Goal: Task Accomplishment & Management: Manage account settings

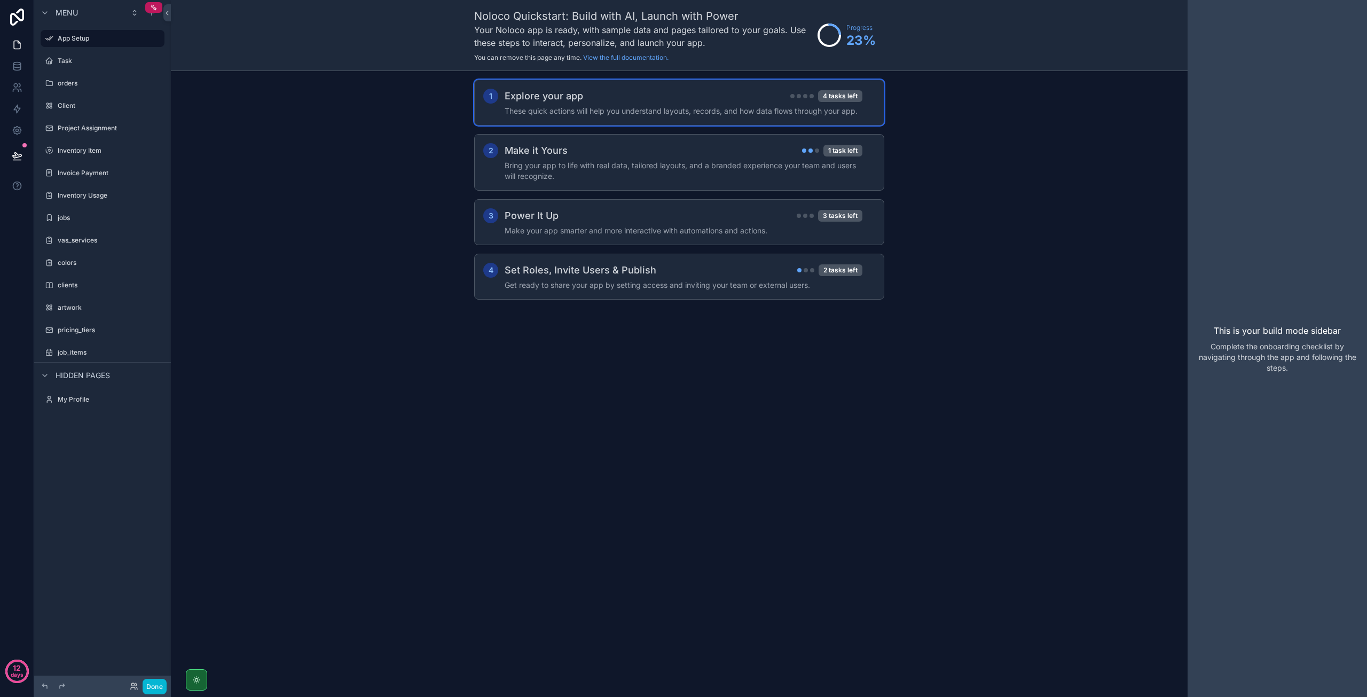
click at [663, 117] on div "1 Explore your app 4 tasks left These quick actions will help you understand la…" at bounding box center [679, 103] width 410 height 46
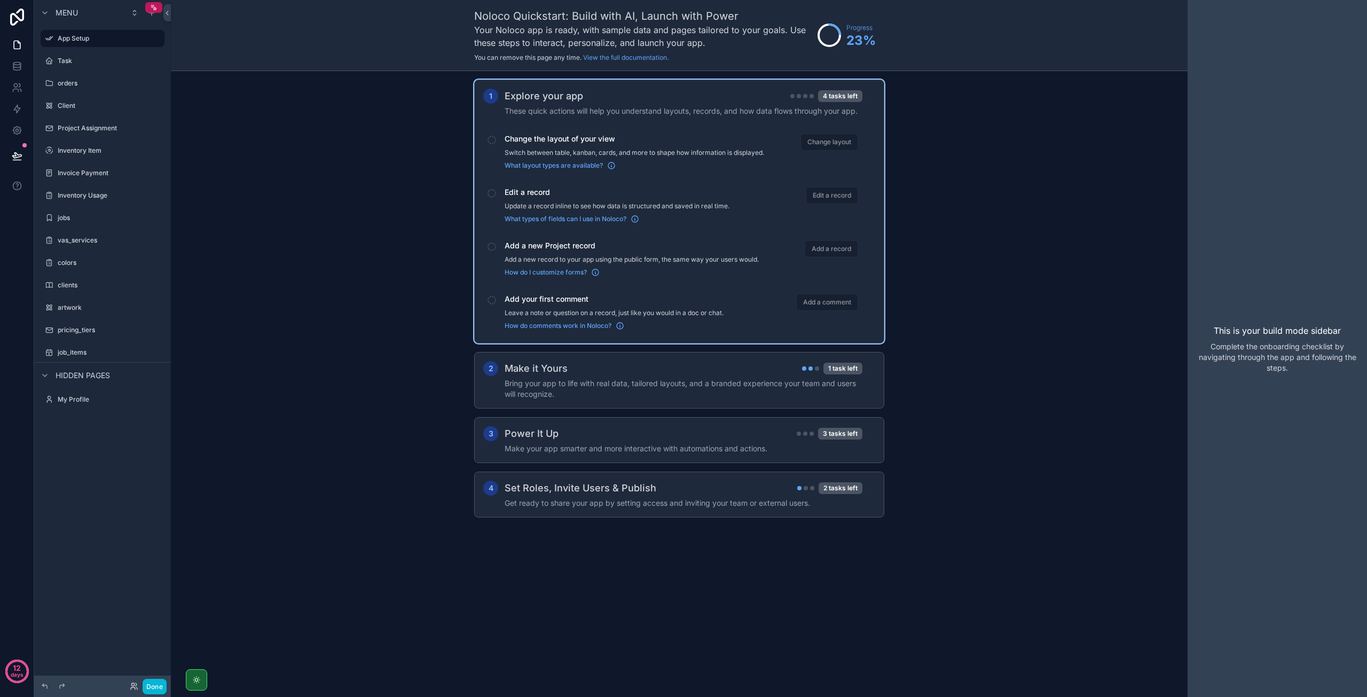
click at [200, 115] on div "1 Explore your app 4 tasks left These quick actions will help you understand la…" at bounding box center [679, 309] width 1017 height 476
click at [91, 309] on label "artwork" at bounding box center [100, 307] width 85 height 9
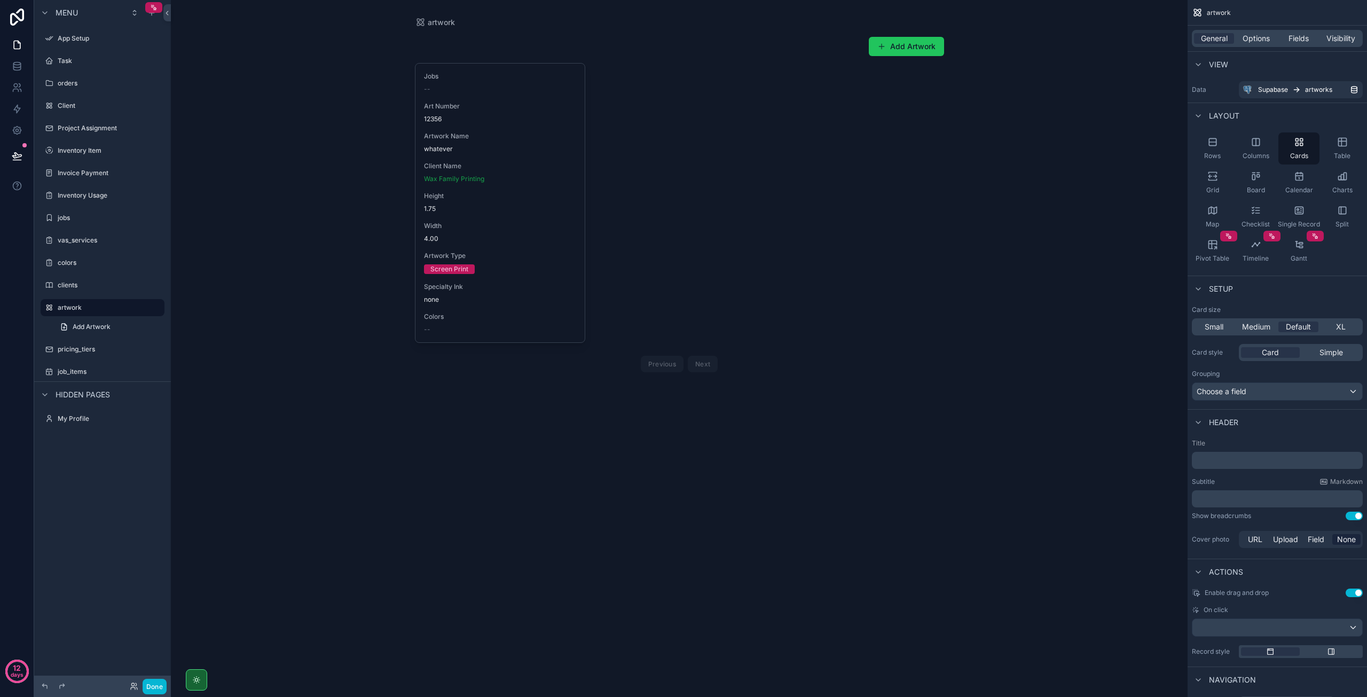
click at [465, 217] on div "scrollable content" at bounding box center [679, 205] width 546 height 411
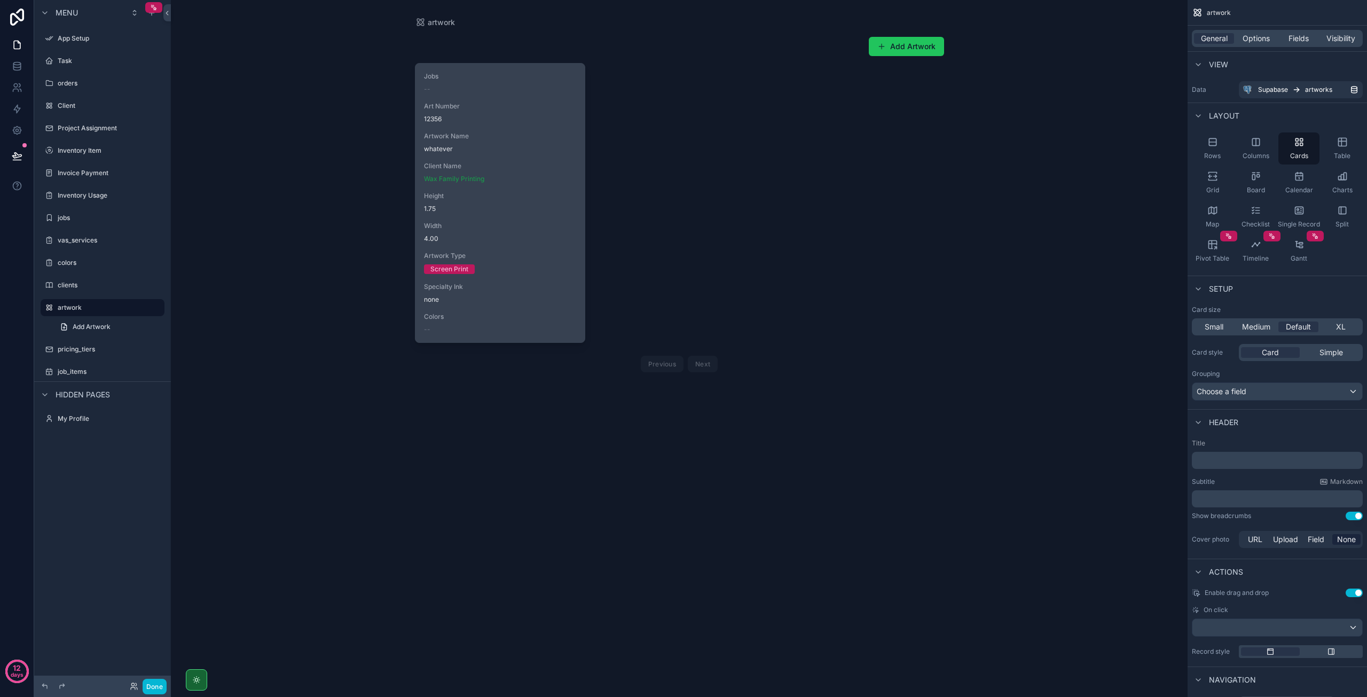
click at [461, 231] on div "Width 4.00" at bounding box center [500, 232] width 153 height 21
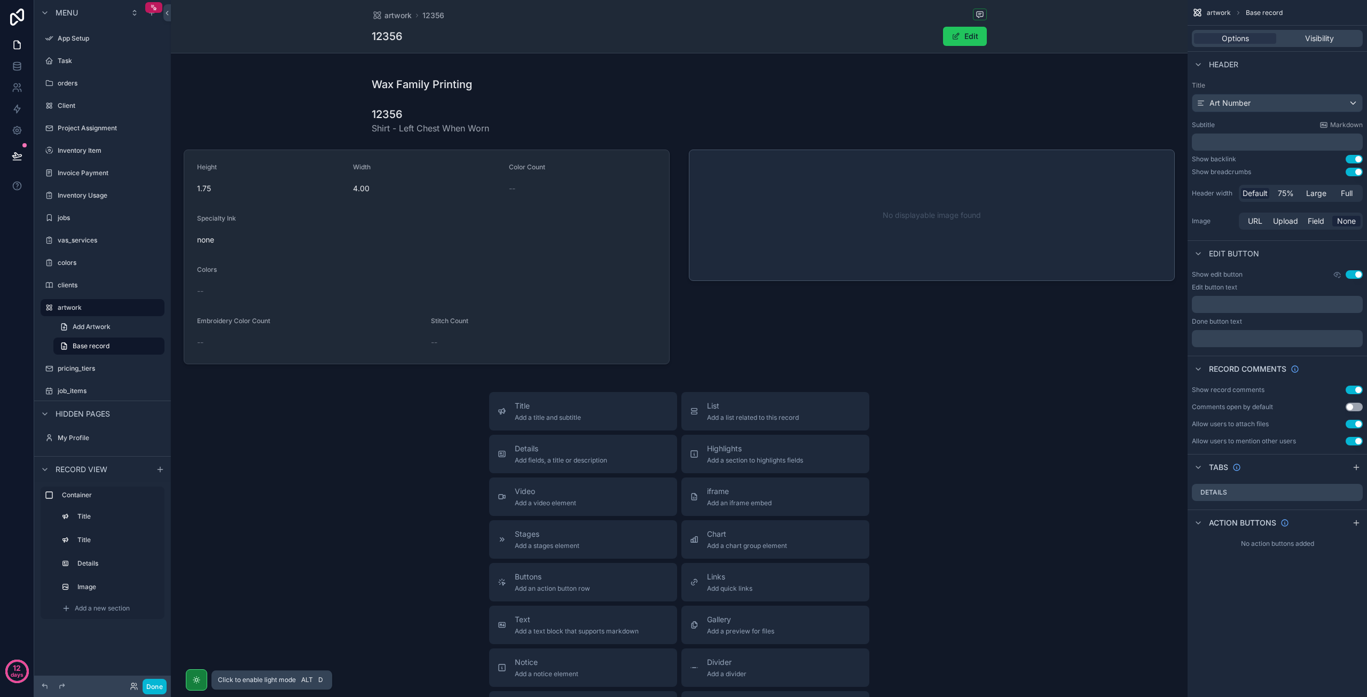
click at [190, 686] on div "scrollable content" at bounding box center [196, 679] width 21 height 21
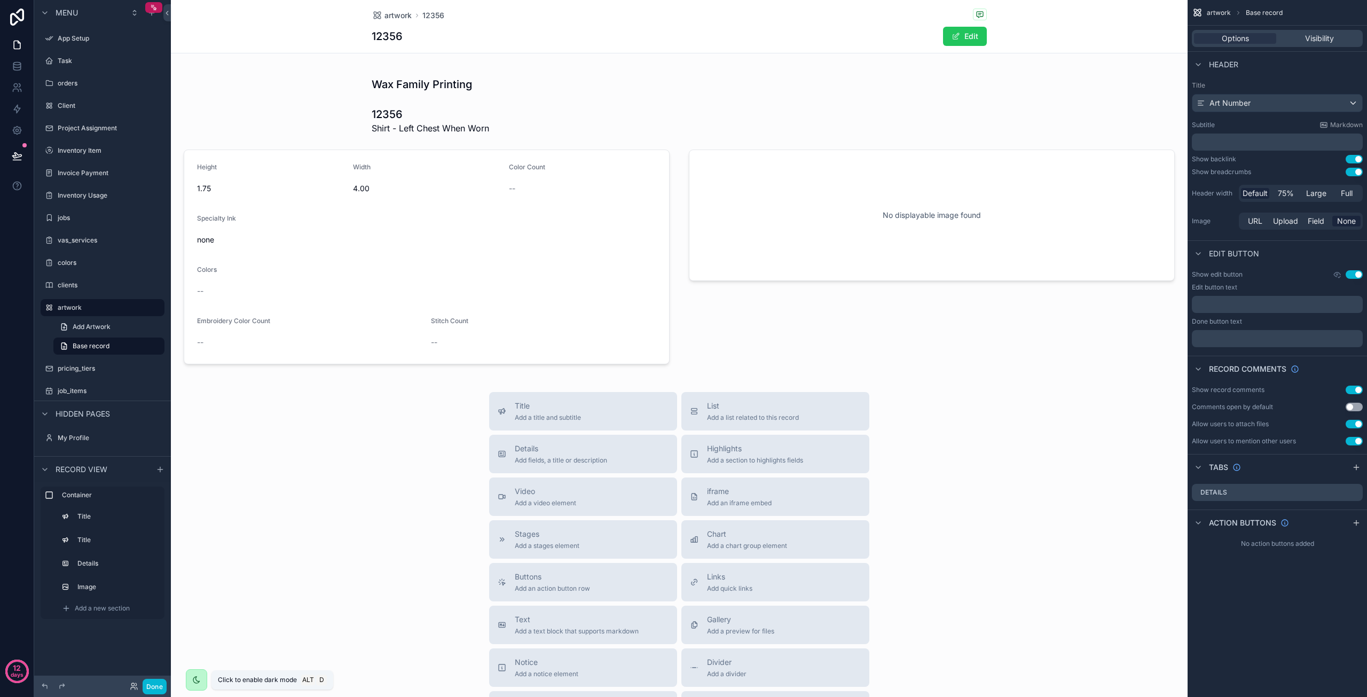
click at [190, 686] on div "scrollable content" at bounding box center [196, 679] width 21 height 21
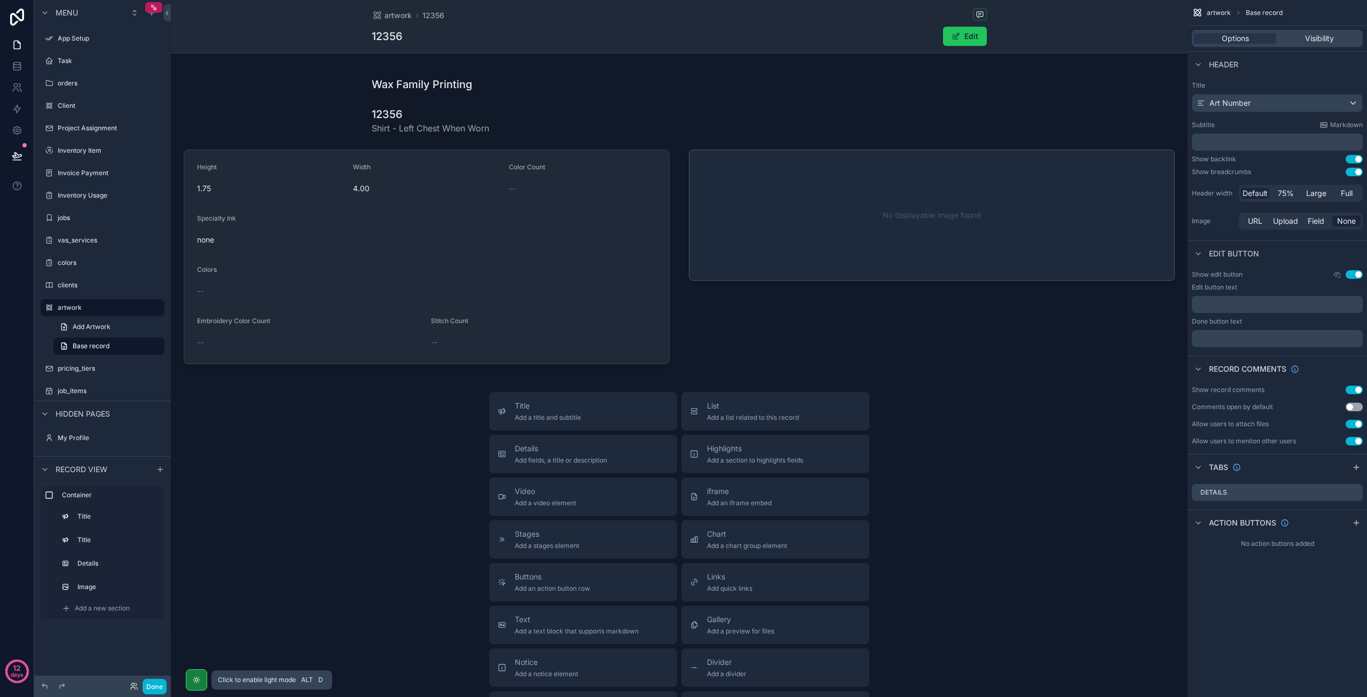
click at [190, 686] on div "scrollable content" at bounding box center [196, 679] width 21 height 21
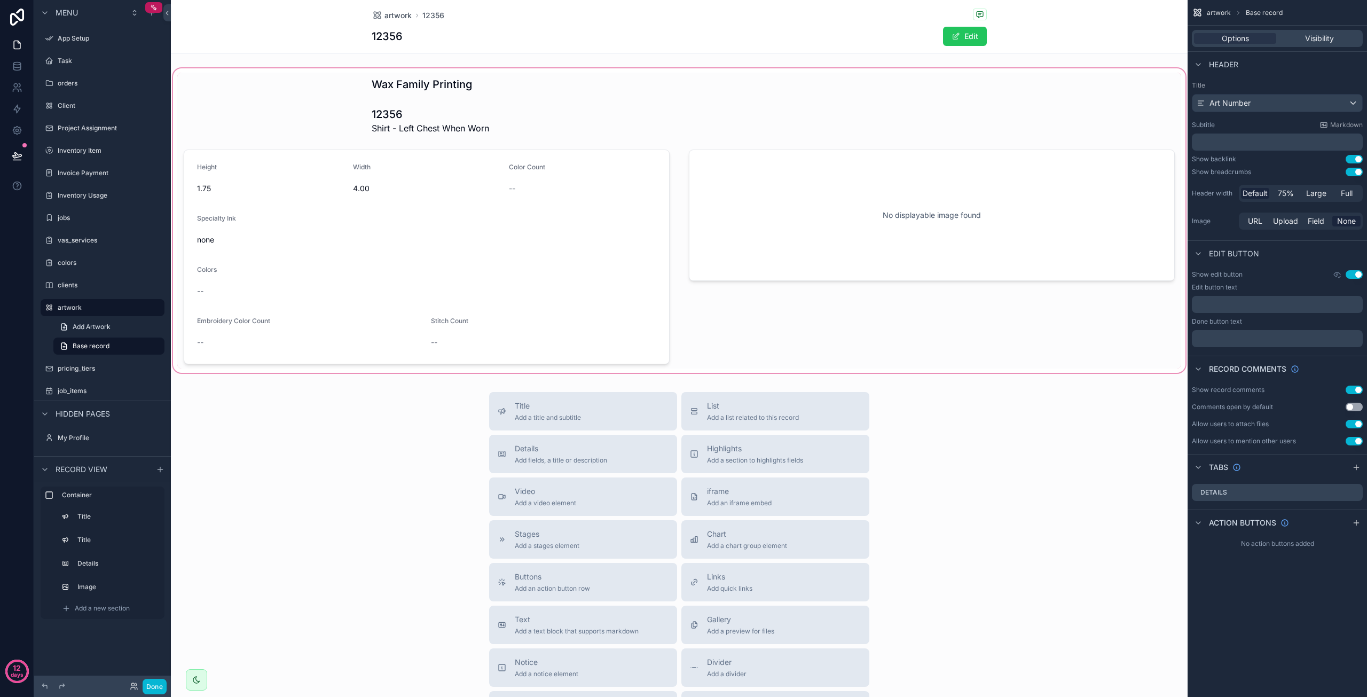
click at [386, 214] on div "scrollable content" at bounding box center [679, 220] width 1017 height 309
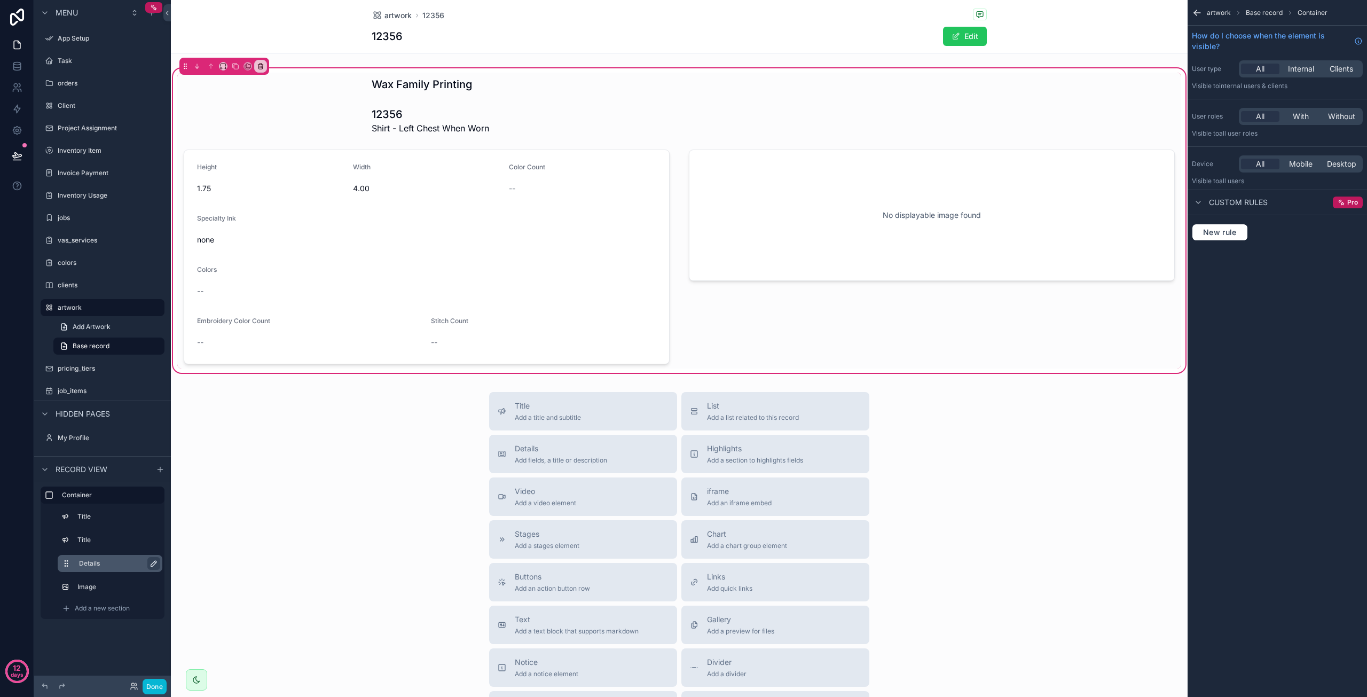
click at [148, 564] on button "scrollable content" at bounding box center [153, 563] width 13 height 13
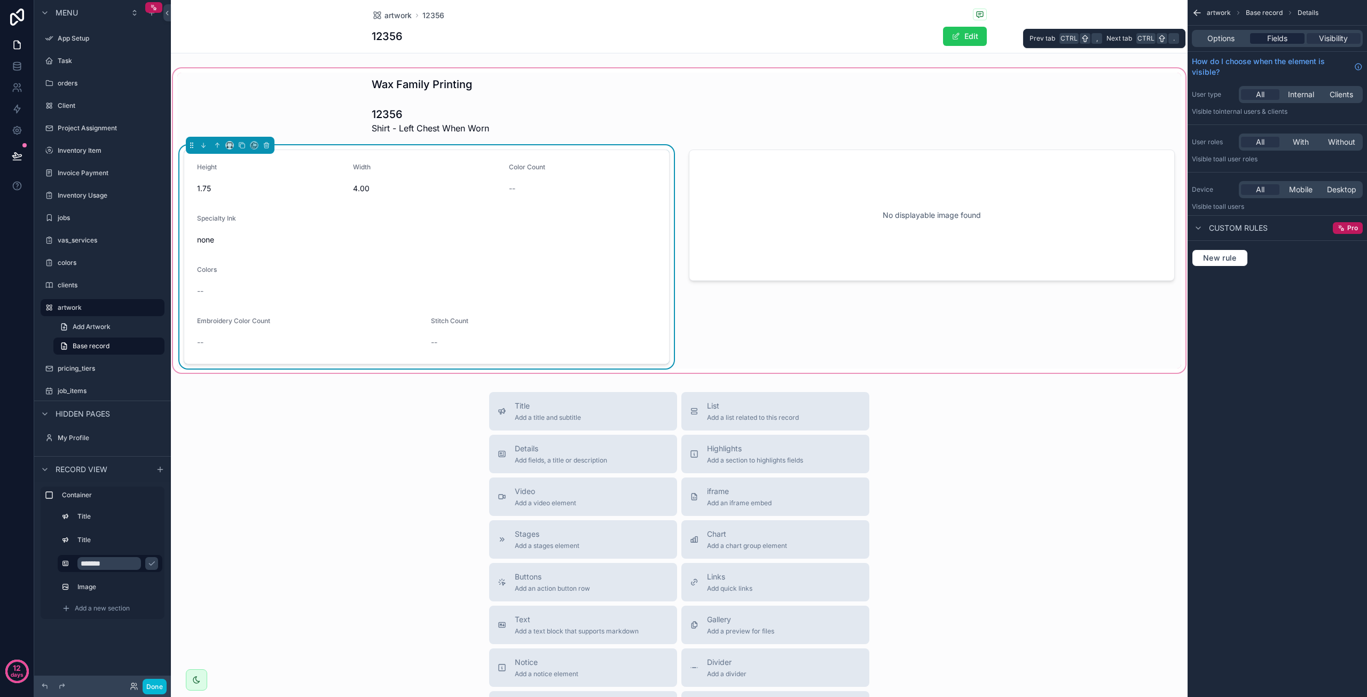
click at [1272, 43] on span "Fields" at bounding box center [1277, 38] width 20 height 11
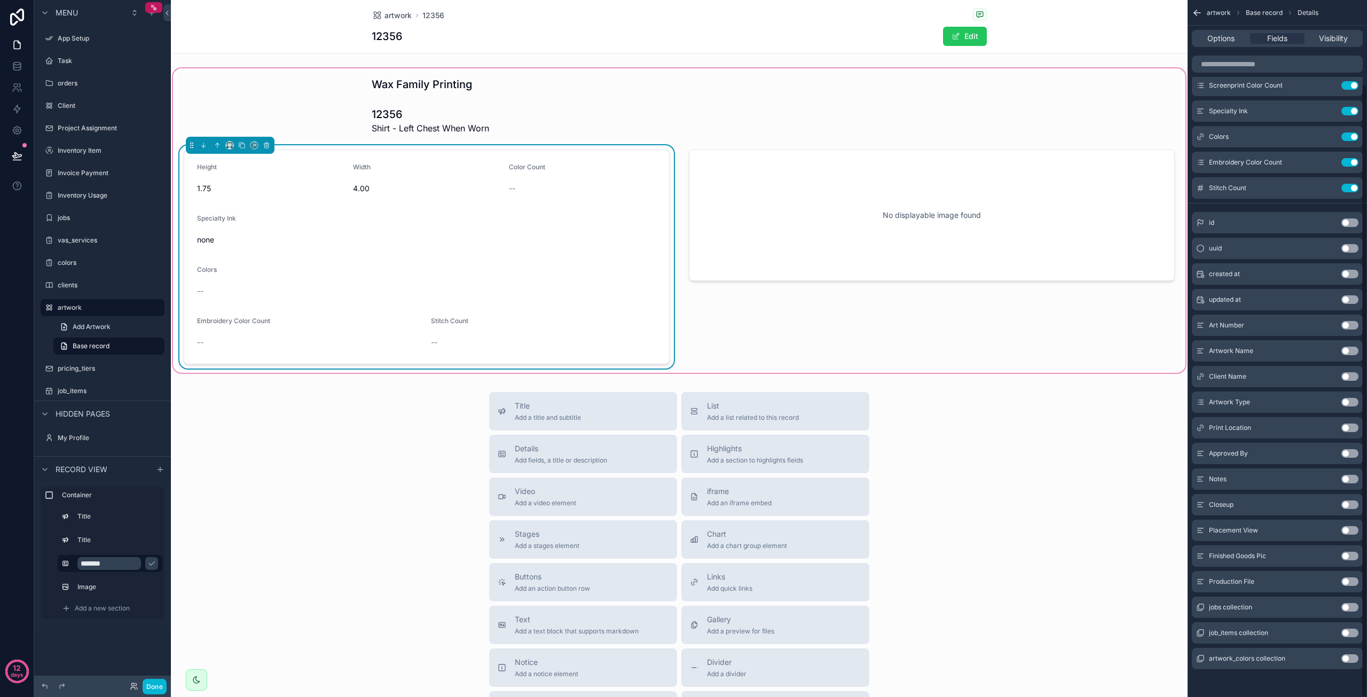
scroll to position [95, 0]
click at [1352, 133] on button "Use setting" at bounding box center [1349, 135] width 17 height 9
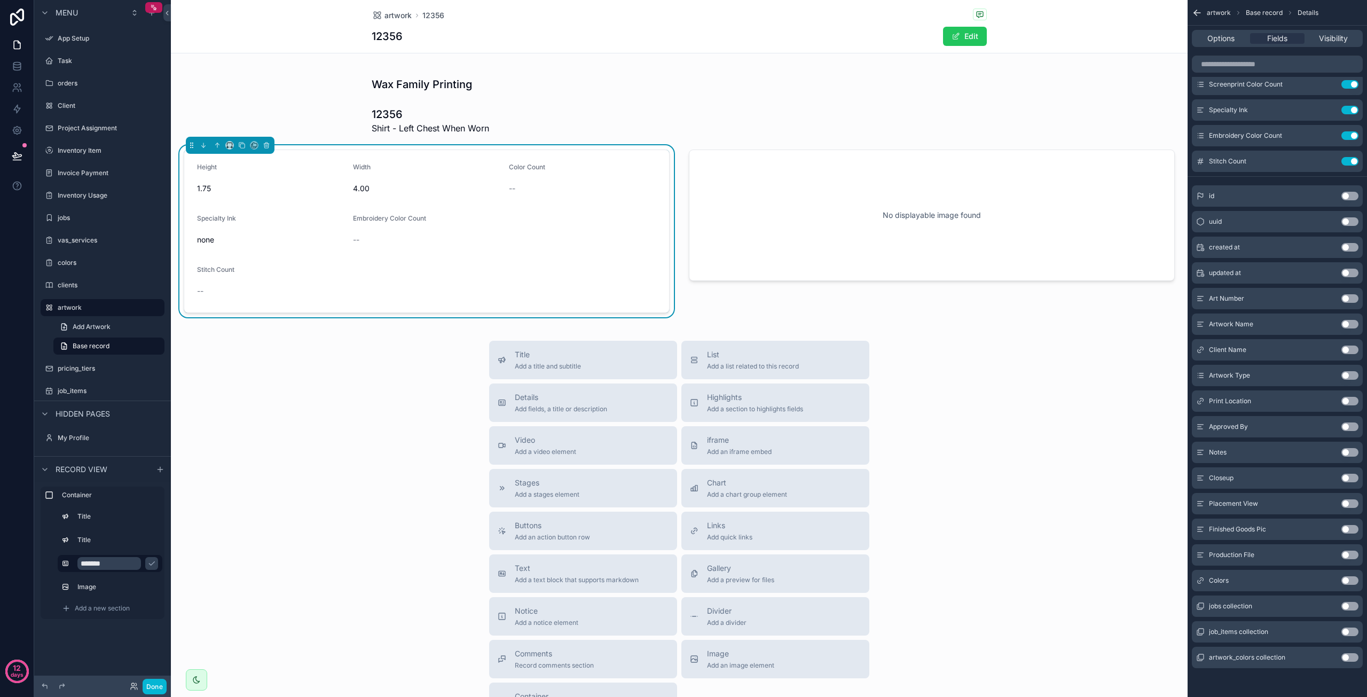
click at [1346, 657] on button "Use setting" at bounding box center [1349, 657] width 17 height 9
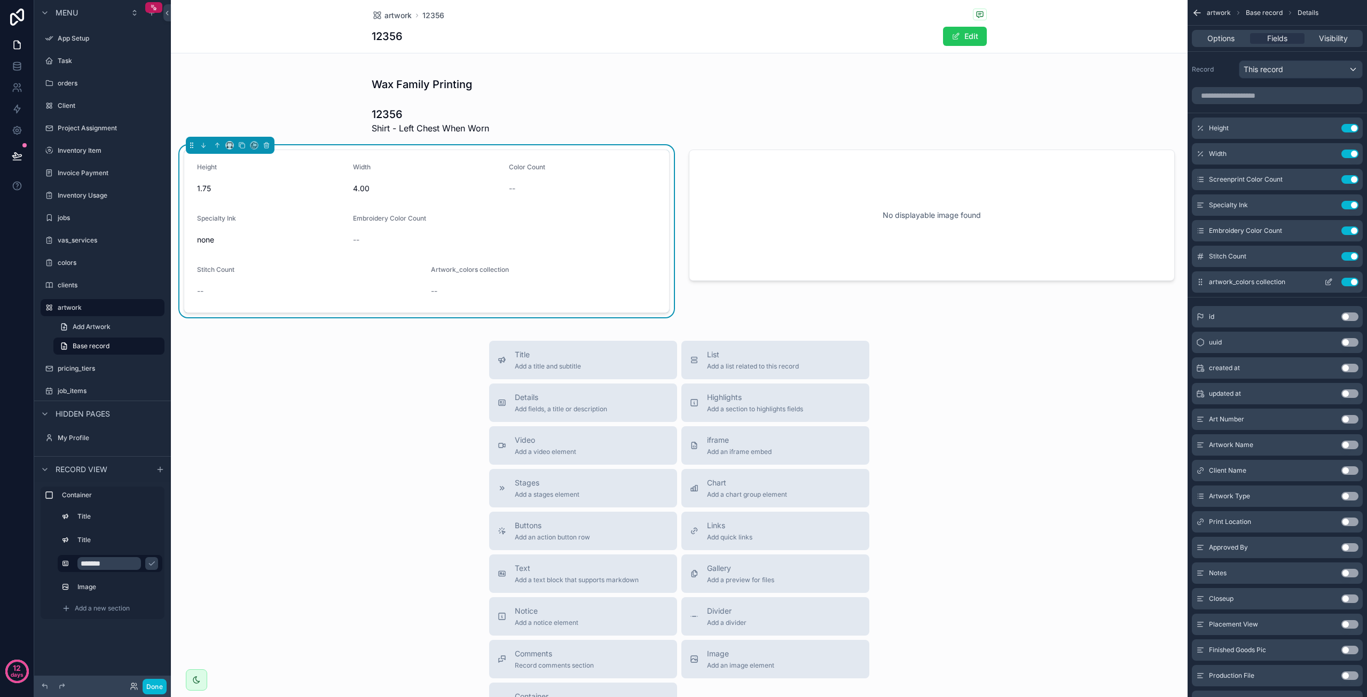
click at [1325, 281] on icon "scrollable content" at bounding box center [1328, 282] width 9 height 9
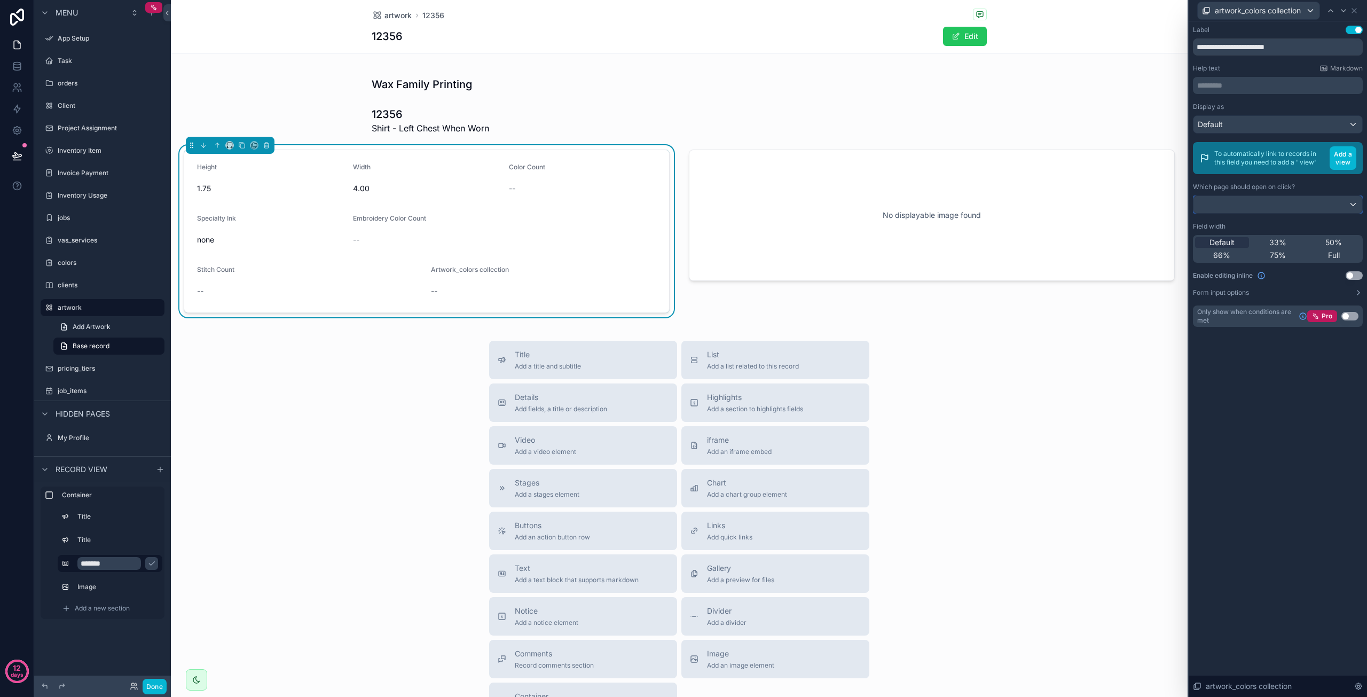
click at [1295, 203] on div at bounding box center [1277, 204] width 169 height 17
click at [1295, 203] on div at bounding box center [1278, 348] width 178 height 697
click at [1360, 29] on button "Use setting" at bounding box center [1354, 30] width 17 height 9
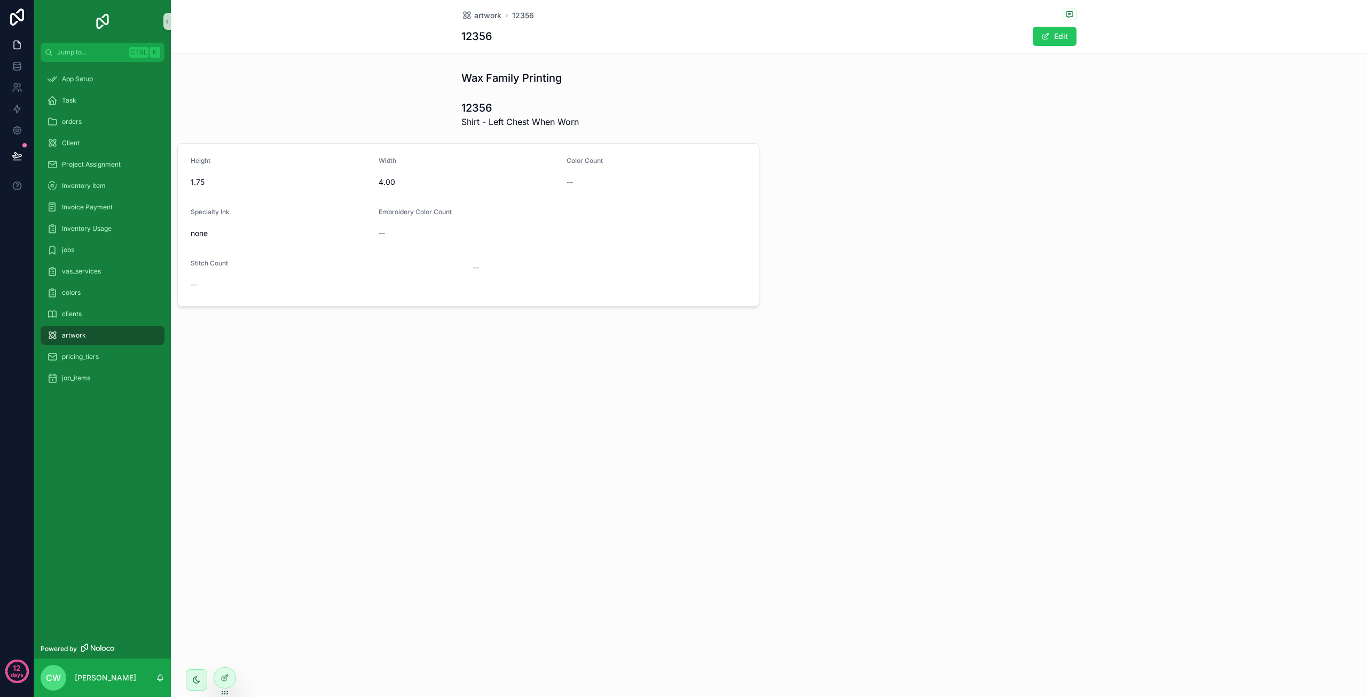
click at [280, 225] on div "none" at bounding box center [280, 233] width 179 height 17
click at [226, 679] on icon at bounding box center [225, 677] width 9 height 9
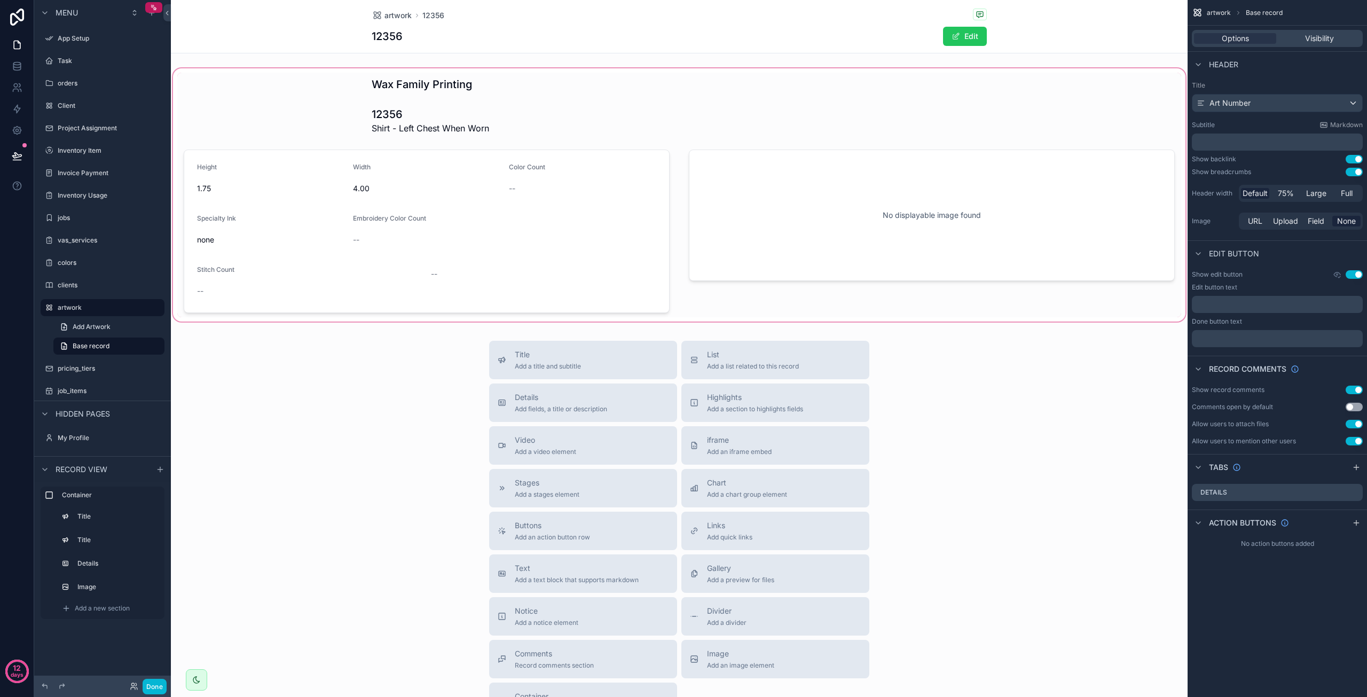
click at [427, 255] on div "scrollable content" at bounding box center [679, 194] width 1017 height 257
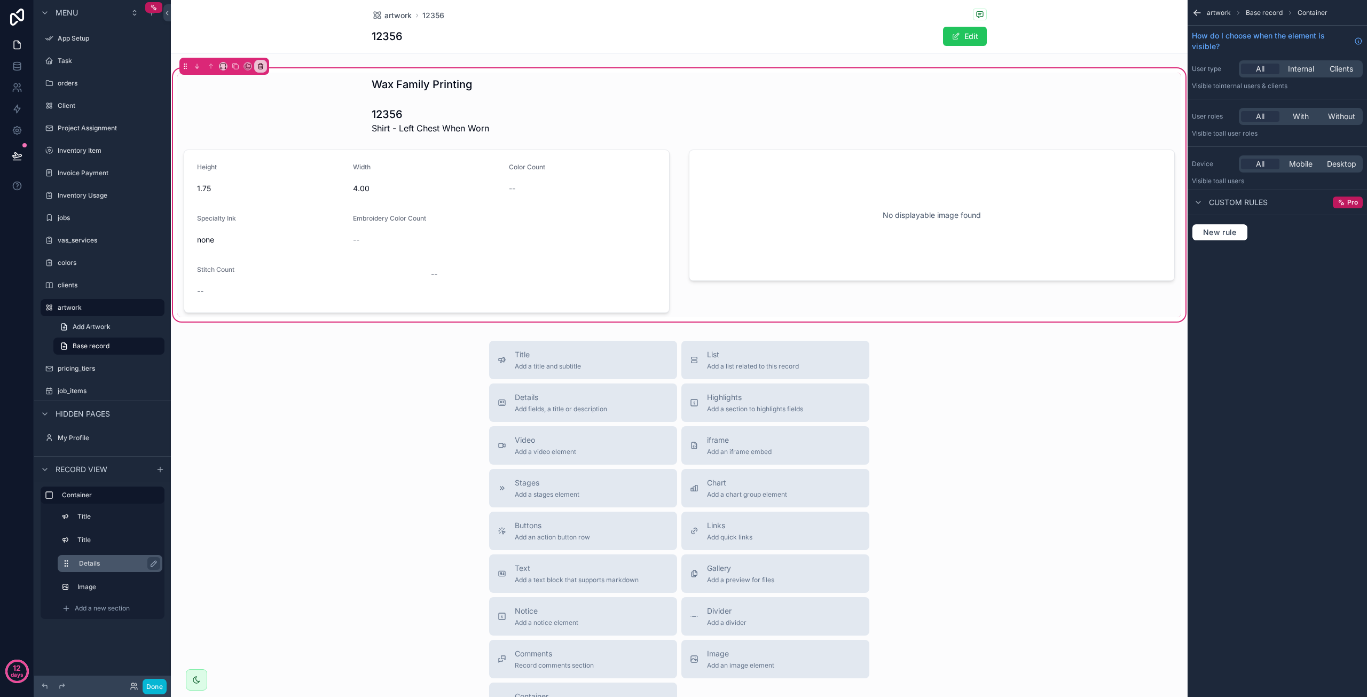
click at [138, 567] on label "Details" at bounding box center [116, 563] width 75 height 9
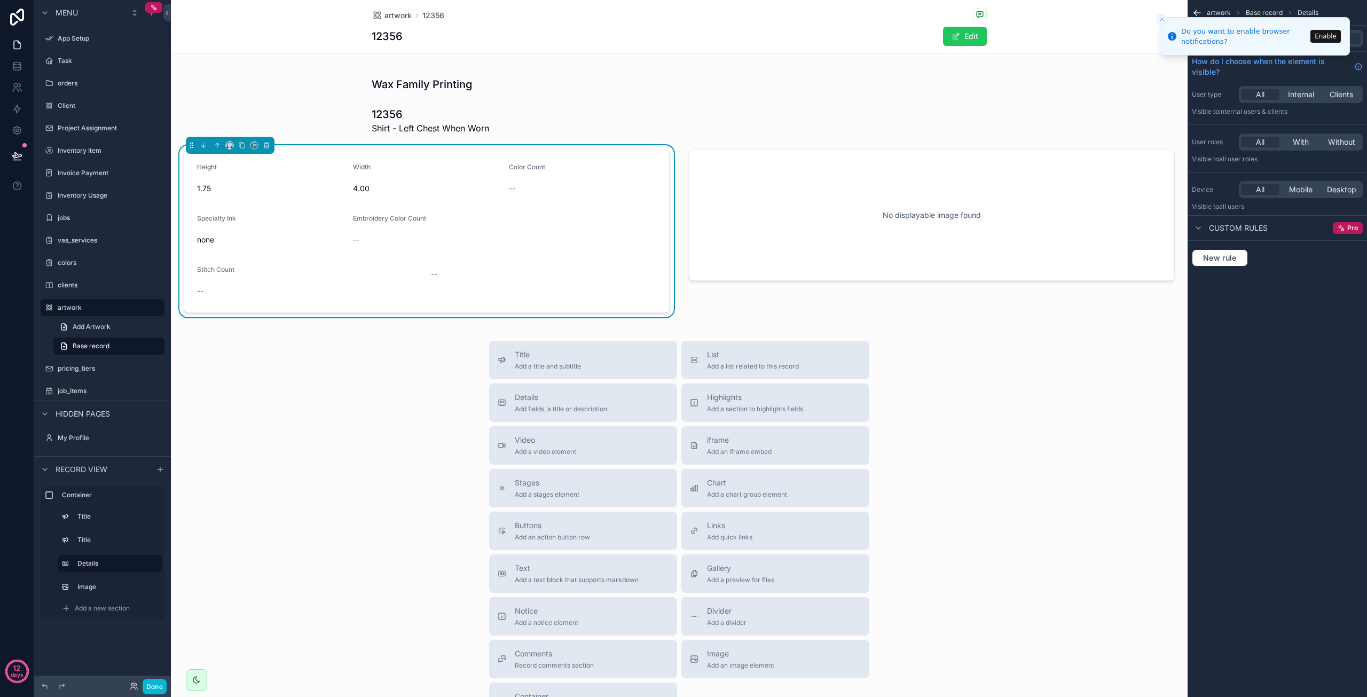
click at [1162, 19] on icon "Close toast" at bounding box center [1162, 19] width 6 height 6
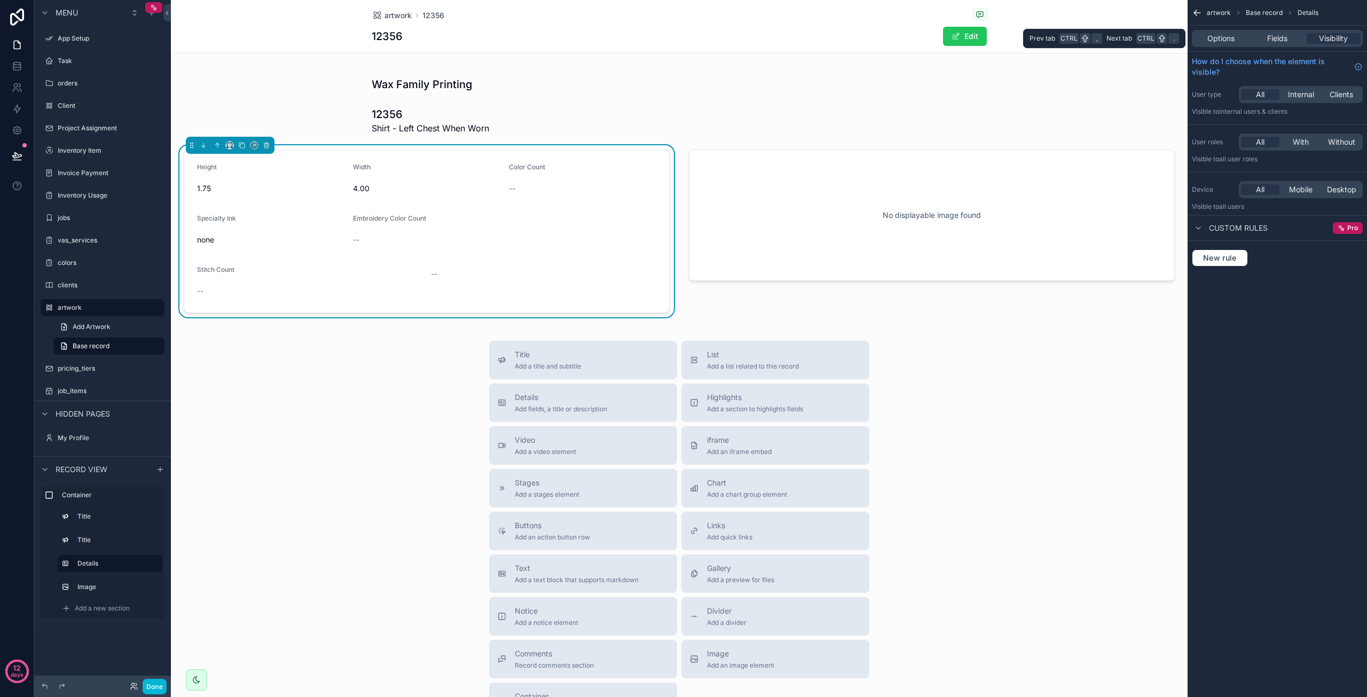
click at [1278, 44] on div "Options Fields Visibility" at bounding box center [1277, 38] width 171 height 17
click at [1279, 39] on span "Fields" at bounding box center [1277, 38] width 20 height 11
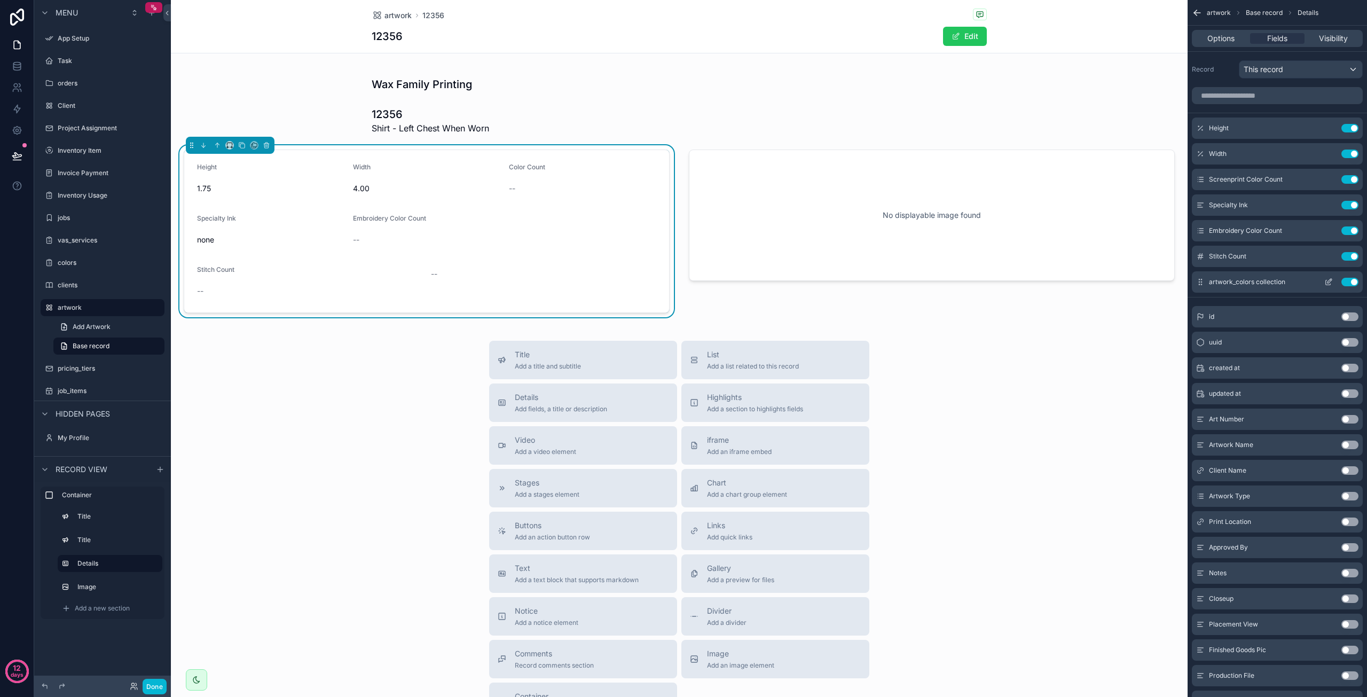
click at [1350, 278] on button "Use setting" at bounding box center [1349, 282] width 17 height 9
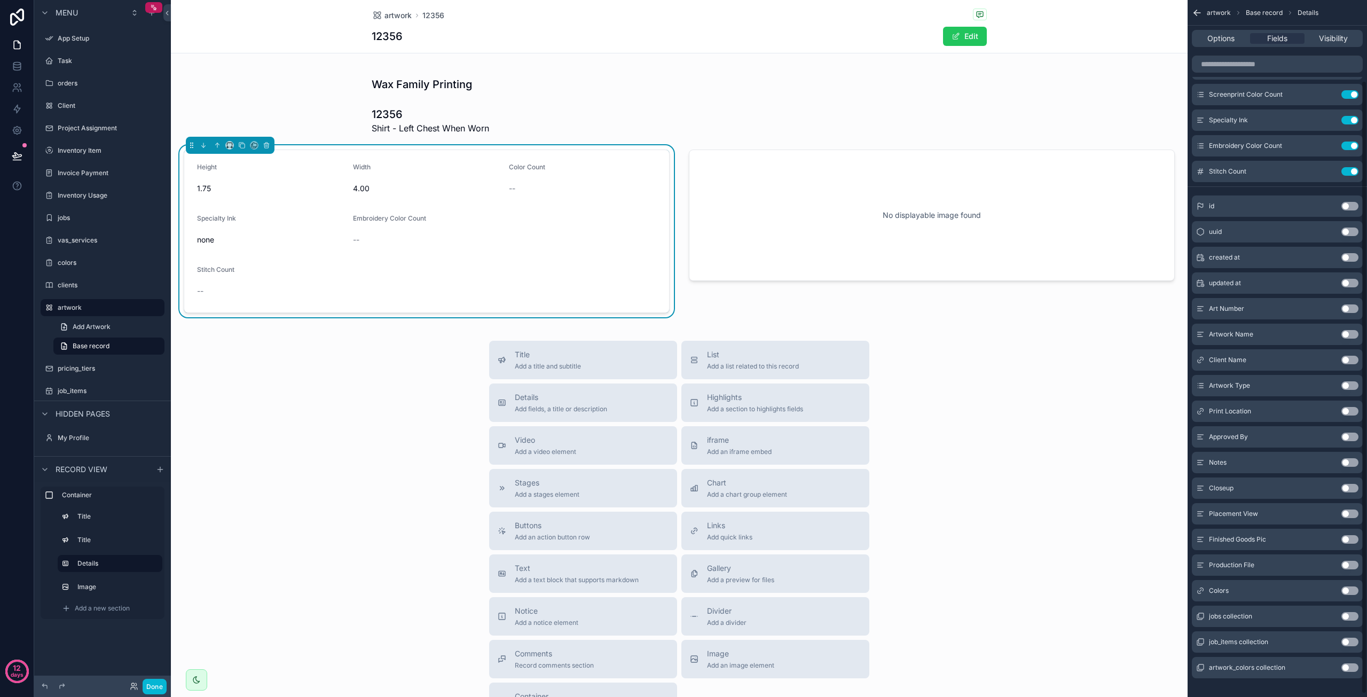
scroll to position [95, 0]
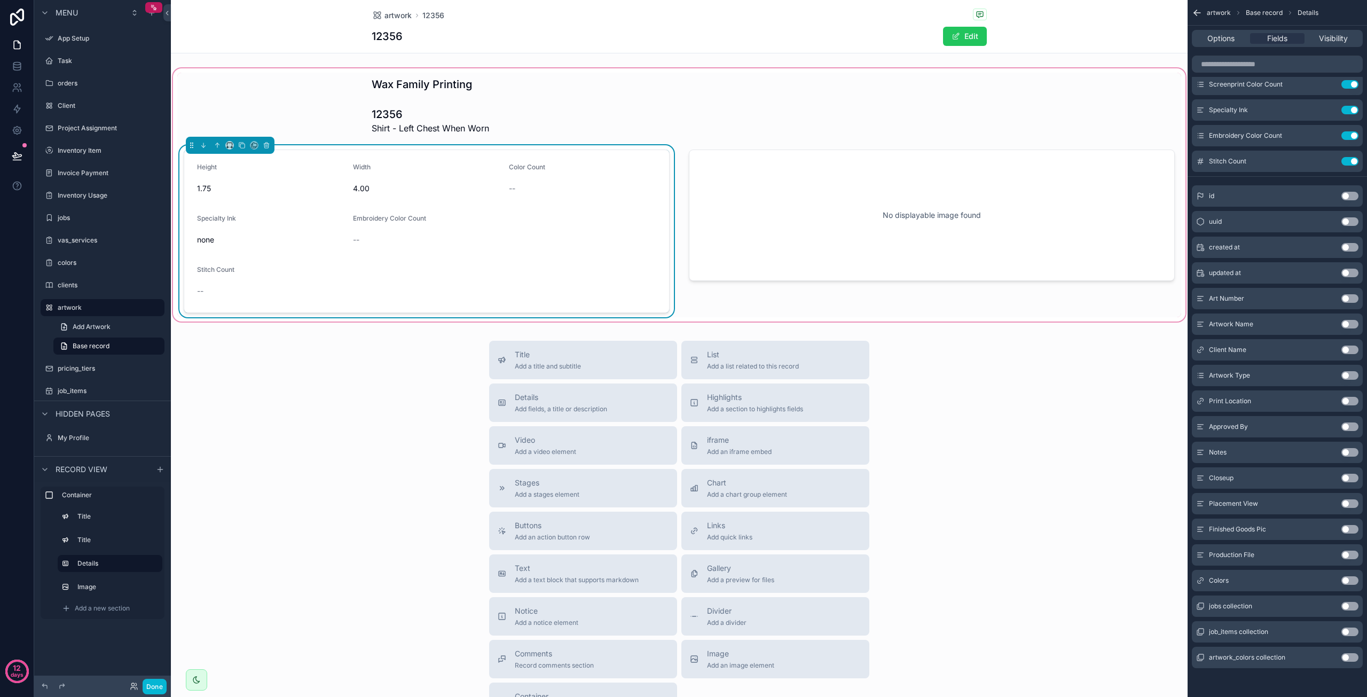
click at [294, 221] on div "Specialty Ink" at bounding box center [270, 220] width 147 height 13
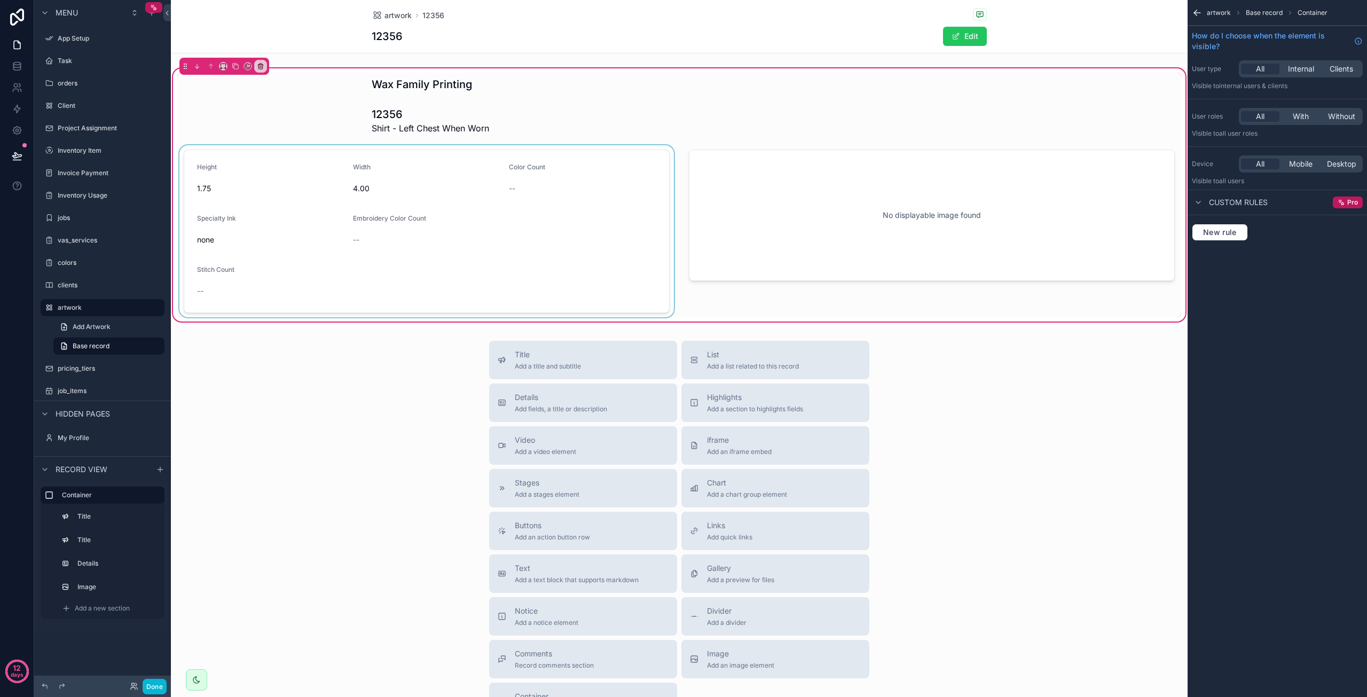
scroll to position [0, 0]
click at [128, 559] on label "Details" at bounding box center [116, 563] width 75 height 9
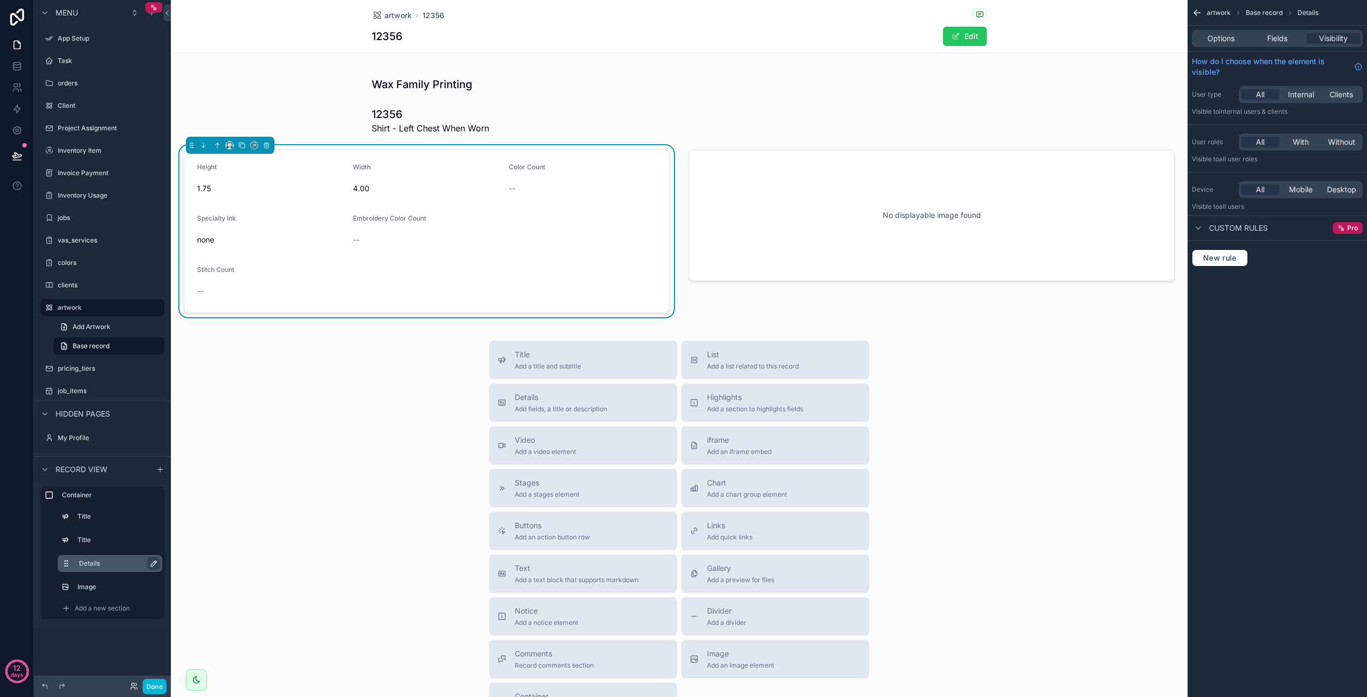
click at [159, 564] on button "scrollable content" at bounding box center [153, 563] width 13 height 13
click at [1287, 37] on span "Fields" at bounding box center [1277, 38] width 20 height 11
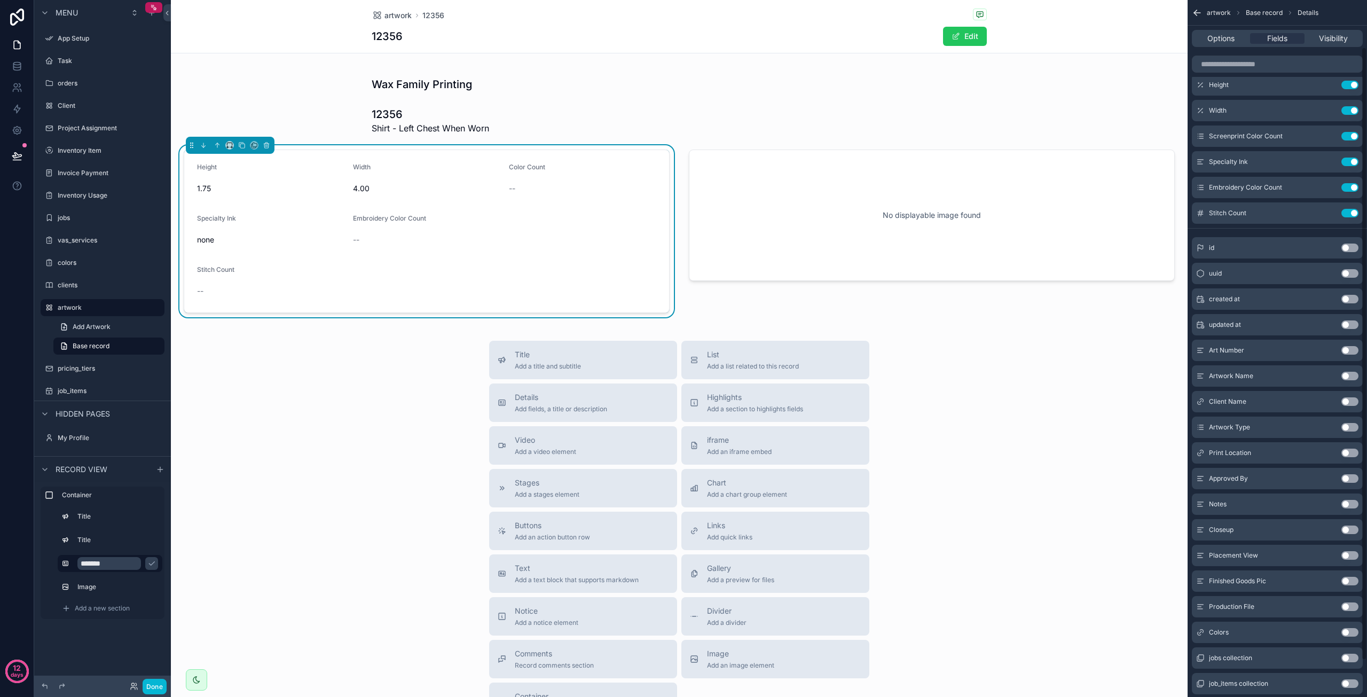
scroll to position [53, 0]
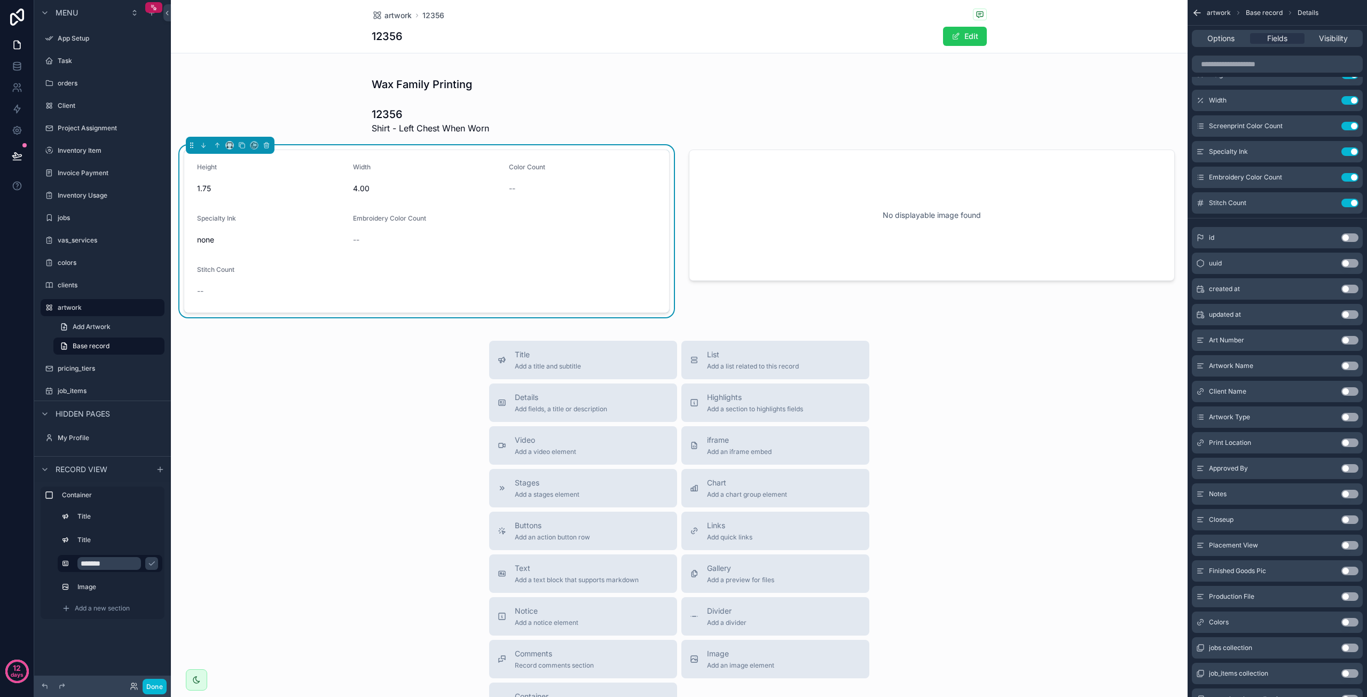
click at [1354, 620] on button "Use setting" at bounding box center [1349, 622] width 17 height 9
click at [1327, 225] on icon "scrollable content" at bounding box center [1328, 228] width 9 height 9
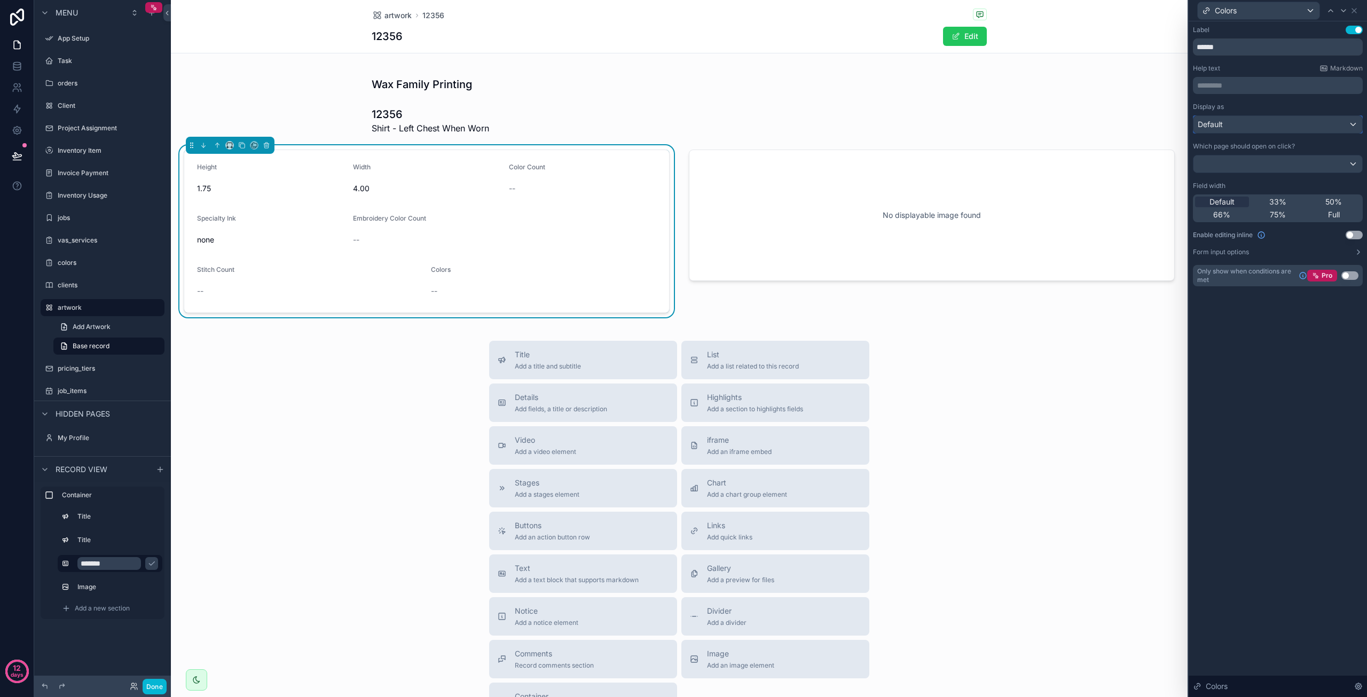
click at [1236, 122] on div "Default" at bounding box center [1277, 124] width 169 height 17
click at [1262, 400] on div at bounding box center [1278, 348] width 178 height 697
click at [1250, 167] on div at bounding box center [1277, 163] width 169 height 17
click at [1240, 340] on div at bounding box center [1278, 348] width 178 height 697
click at [1292, 122] on div "Default" at bounding box center [1277, 124] width 169 height 17
